Goal: Find specific page/section: Find specific page/section

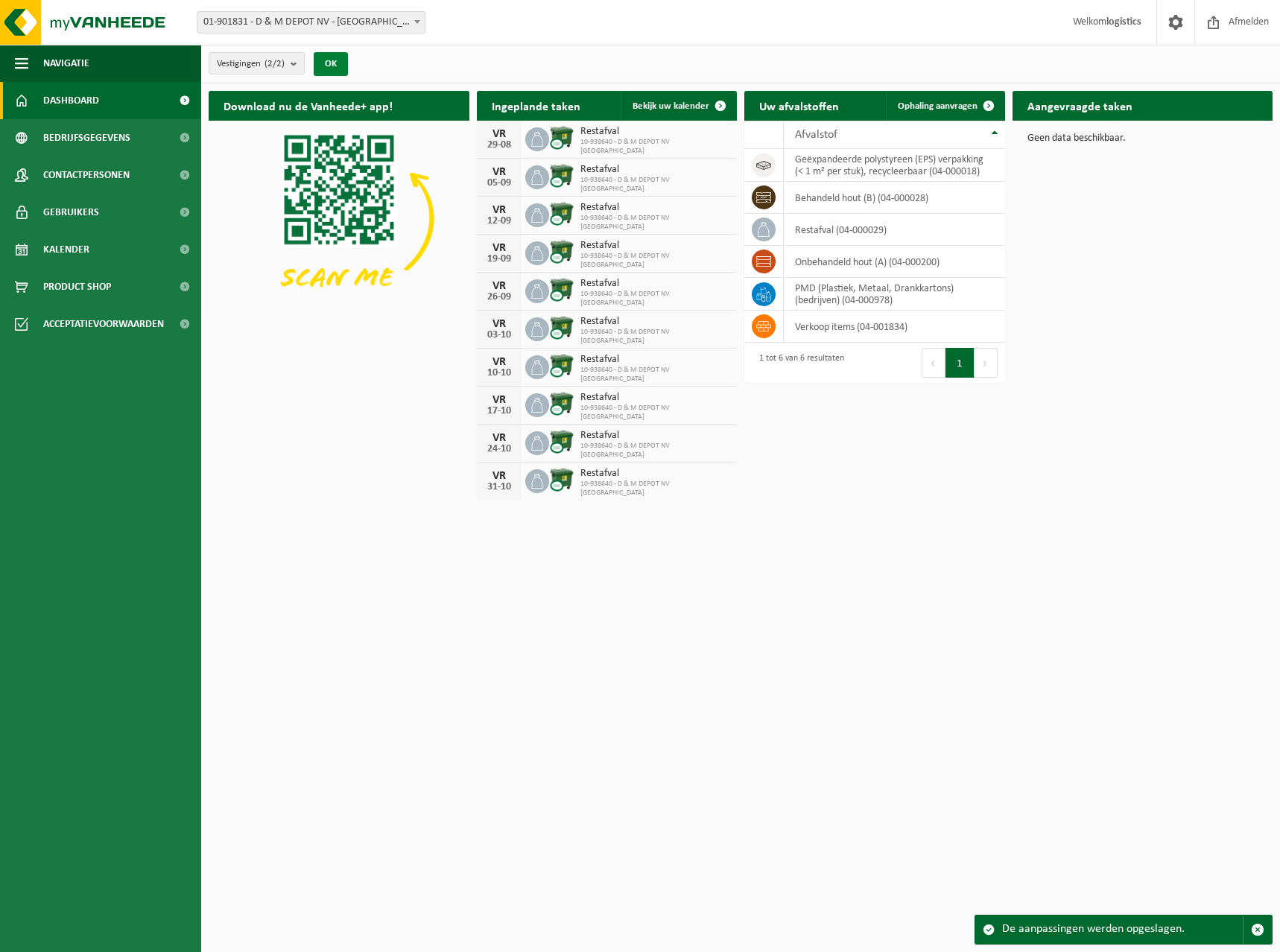
click at [342, 64] on button "OK" at bounding box center [331, 64] width 35 height 24
click at [336, 62] on button "OK" at bounding box center [331, 64] width 35 height 24
click at [25, 277] on span at bounding box center [22, 287] width 13 height 37
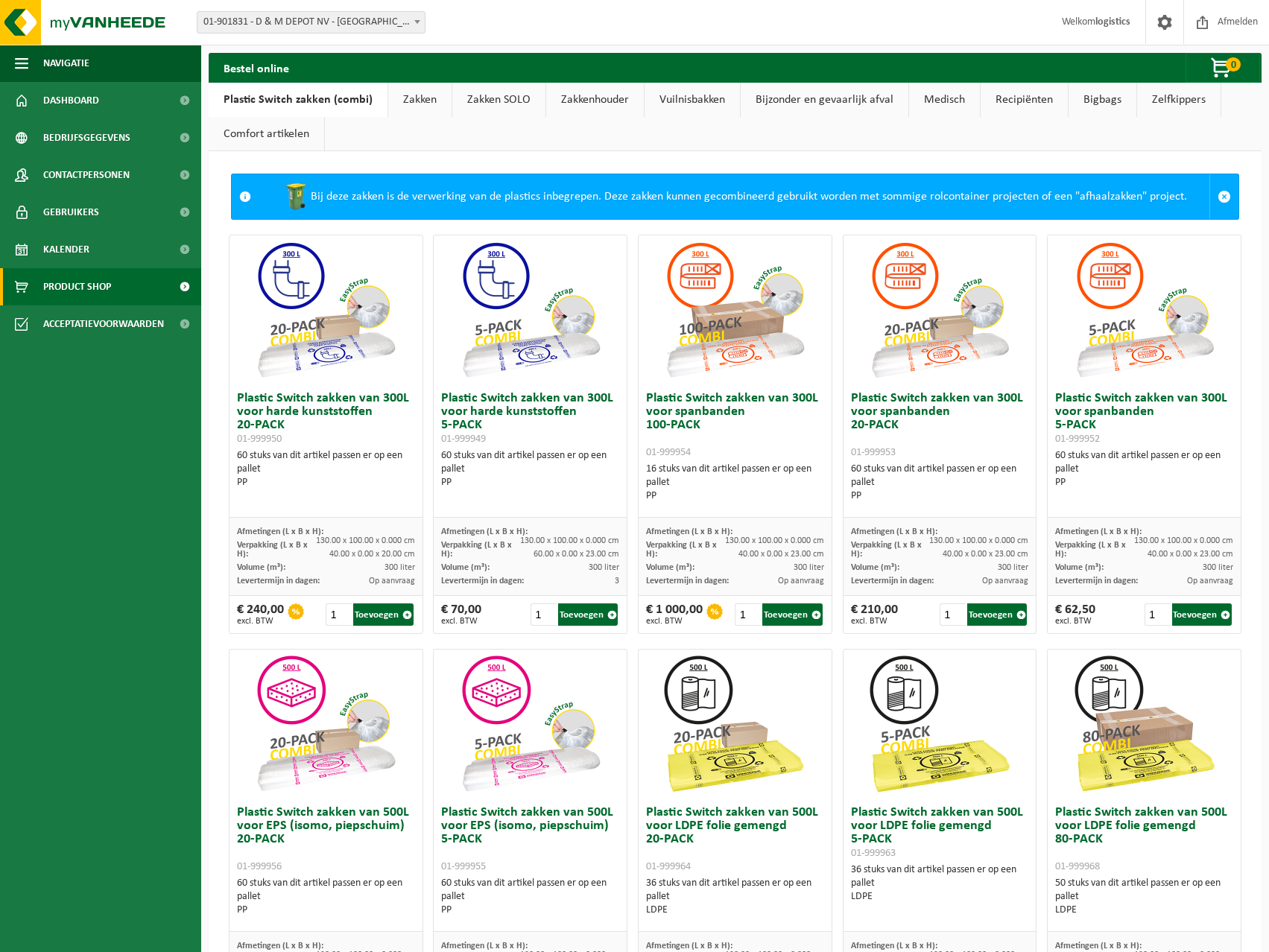
click at [416, 104] on link "Zakken" at bounding box center [419, 100] width 63 height 35
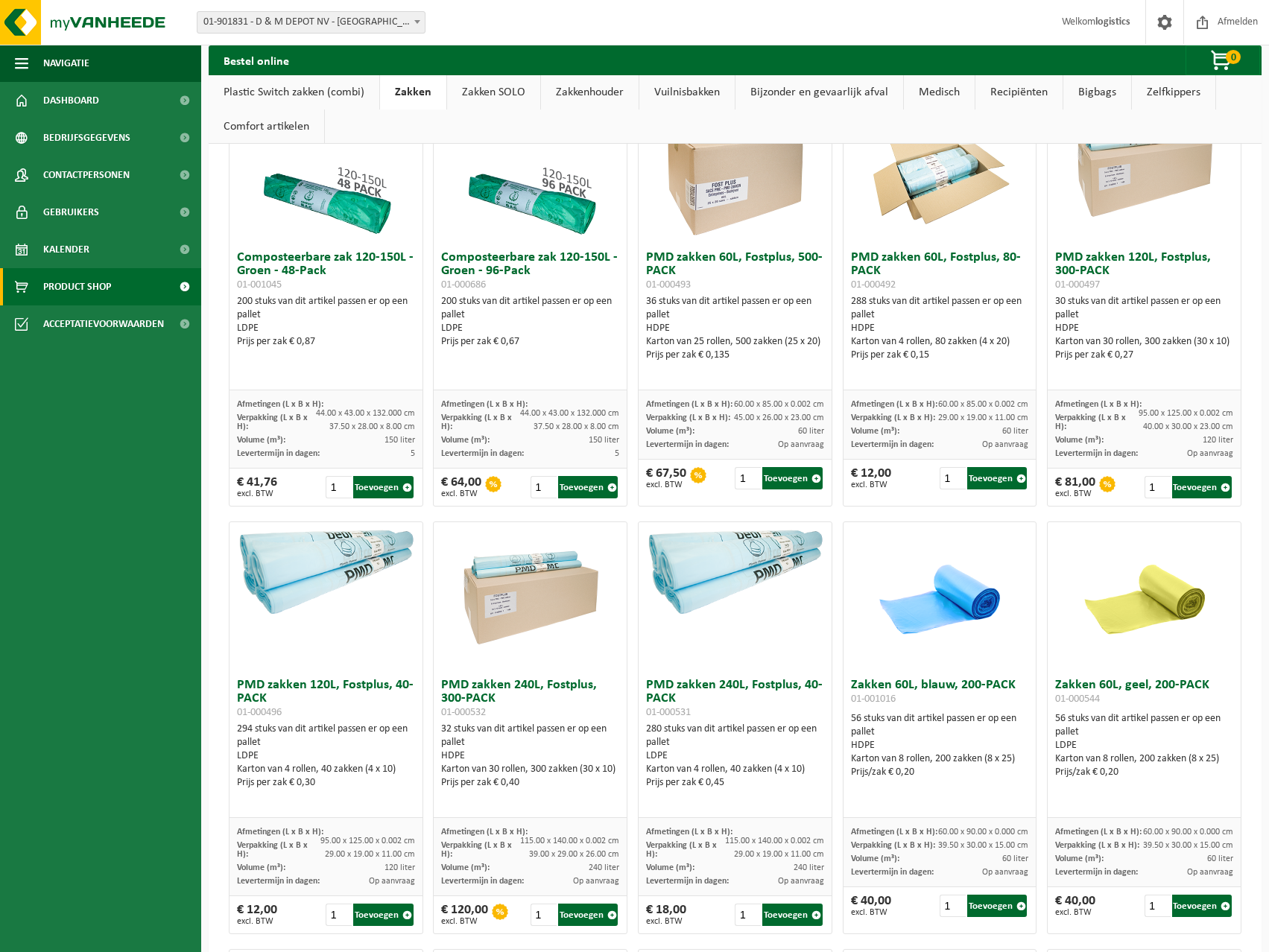
scroll to position [1118, 0]
